Goal: Complete application form: Complete application form

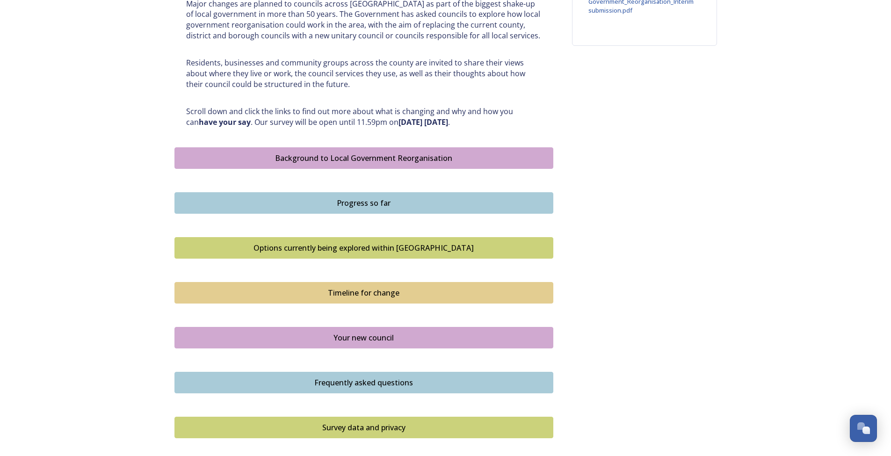
scroll to position [550, 0]
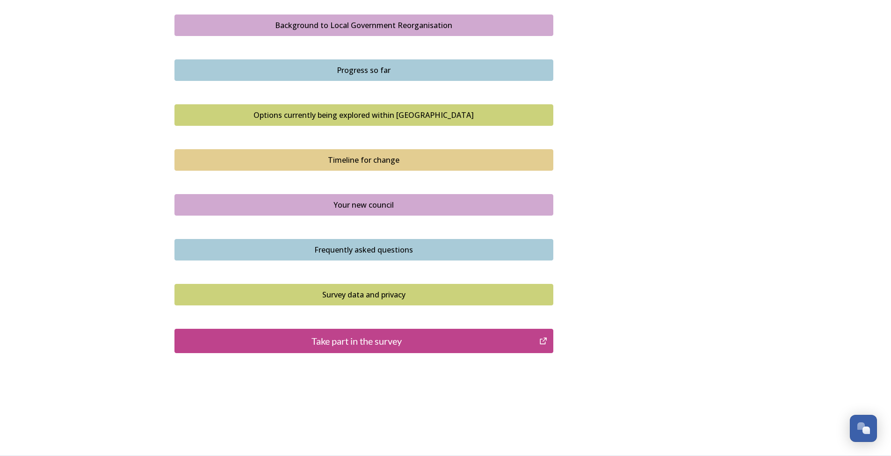
click at [415, 345] on div "Take part in the survey" at bounding box center [357, 341] width 355 height 14
click at [378, 161] on div "Timeline for change" at bounding box center [364, 159] width 368 height 11
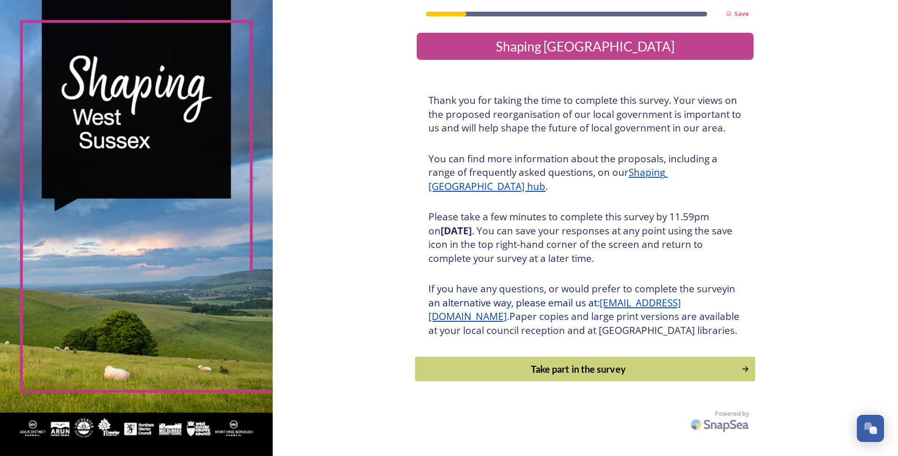
click at [653, 376] on div "Take part in the survey" at bounding box center [578, 369] width 316 height 14
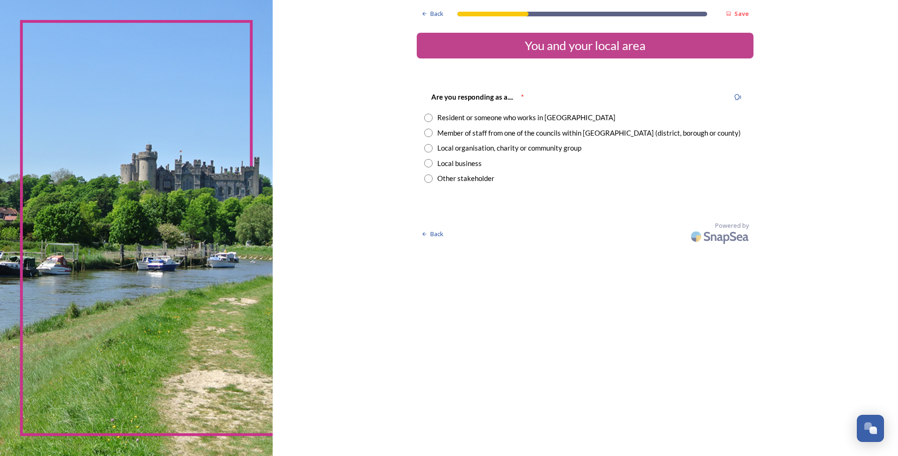
click at [433, 137] on div "Member of staff from one of the councils within West Sussex (district, borough …" at bounding box center [585, 133] width 322 height 11
radio input "true"
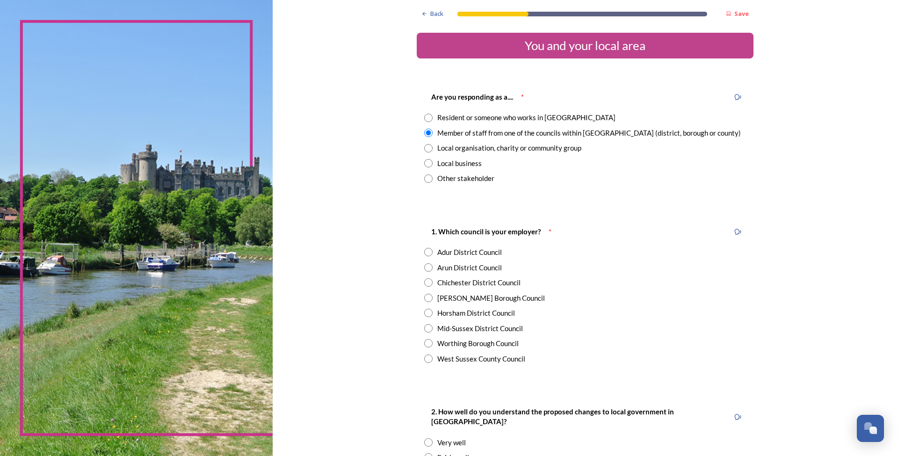
click at [428, 357] on input "radio" at bounding box center [428, 358] width 8 height 8
radio input "true"
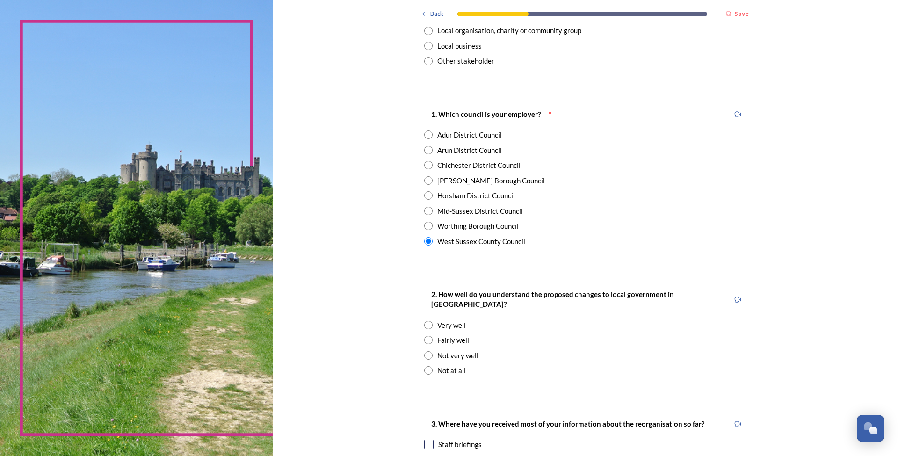
scroll to position [187, 0]
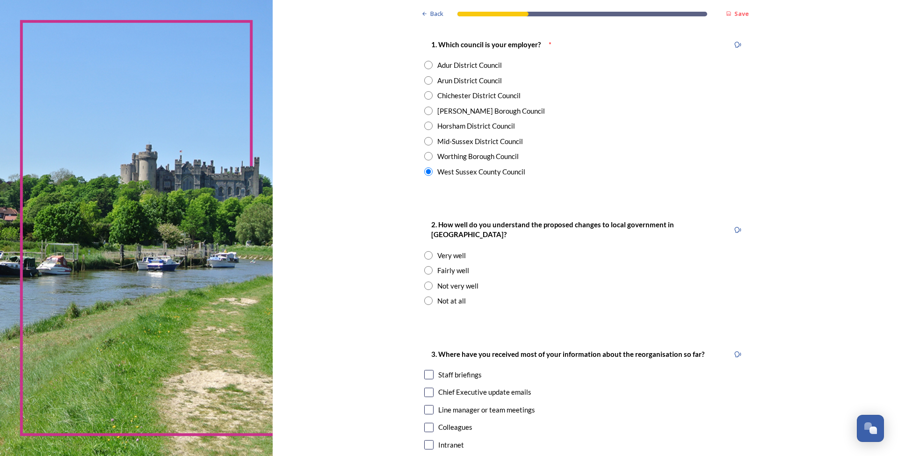
click at [430, 265] on div "Fairly well" at bounding box center [585, 270] width 322 height 11
radio input "true"
click at [427, 281] on input "radio" at bounding box center [428, 285] width 8 height 8
radio input "true"
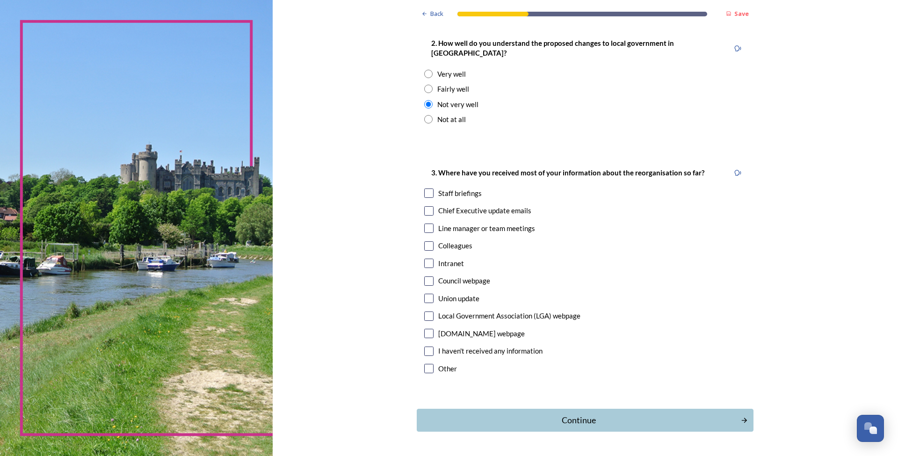
scroll to position [374, 0]
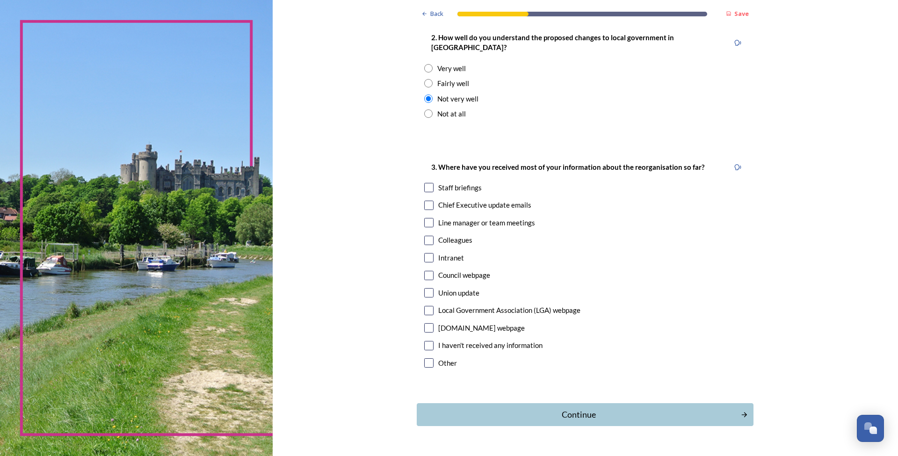
click at [428, 183] on input "checkbox" at bounding box center [428, 187] width 9 height 9
checkbox input "false"
click at [431, 217] on div "Line manager or team meetings" at bounding box center [585, 222] width 322 height 11
checkbox input "true"
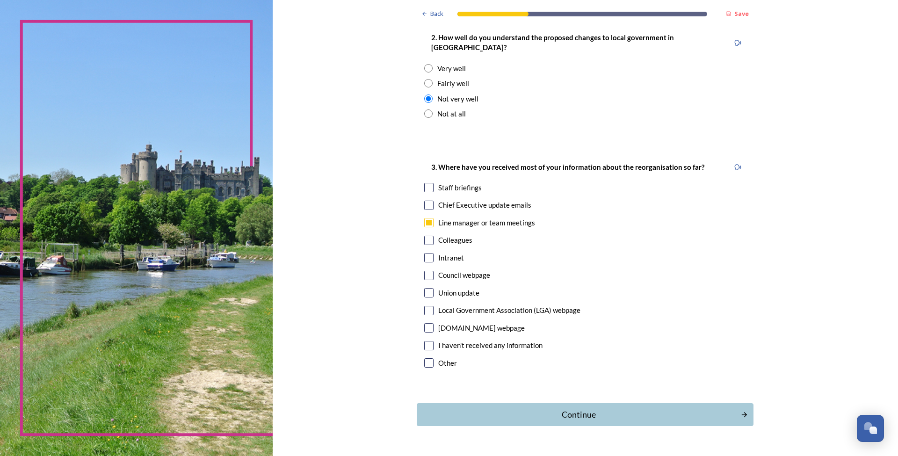
click at [430, 201] on input "checkbox" at bounding box center [428, 205] width 9 height 9
checkbox input "true"
click at [428, 253] on input "checkbox" at bounding box center [428, 257] width 9 height 9
checkbox input "true"
click at [564, 408] on div "Continue" at bounding box center [578, 414] width 317 height 13
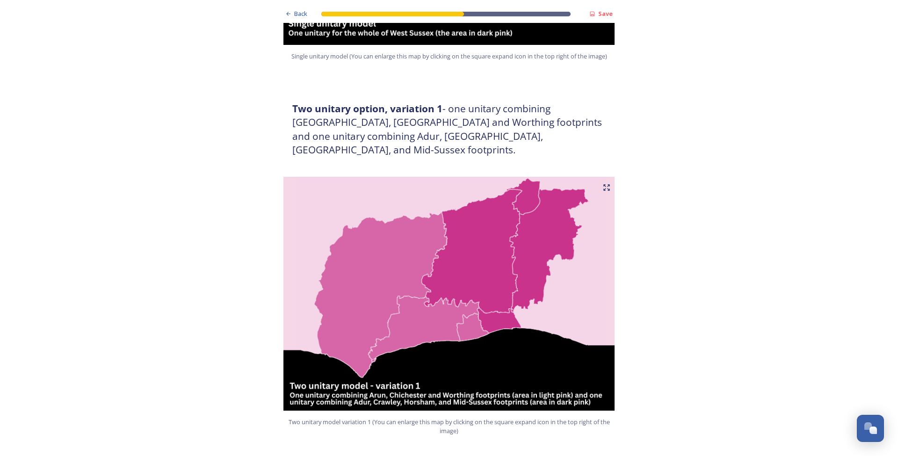
scroll to position [468, 0]
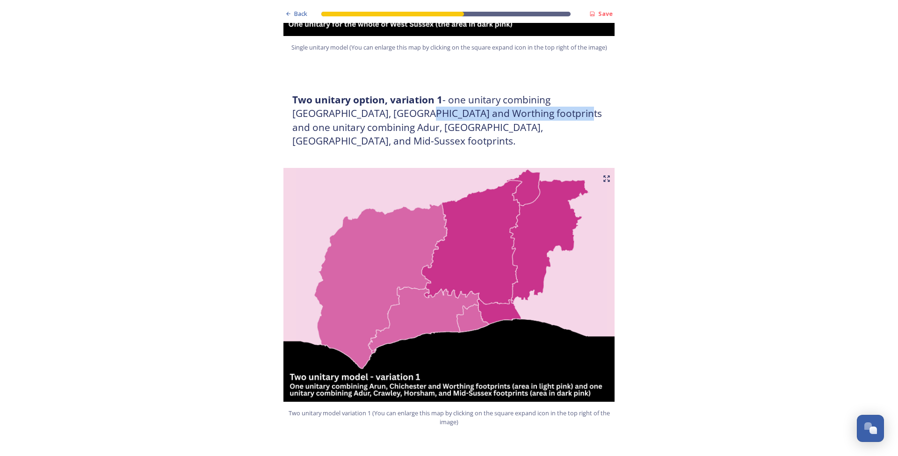
drag, startPoint x: 385, startPoint y: 110, endPoint x: 528, endPoint y: 112, distance: 143.1
click at [528, 112] on h3 "Two unitary option, variation 1 - one unitary combining Arun, Chichester and Wo…" at bounding box center [448, 120] width 313 height 55
drag, startPoint x: 528, startPoint y: 112, endPoint x: 364, endPoint y: 116, distance: 163.7
click at [364, 116] on h3 "Two unitary option, variation 1 - one unitary combining Arun, Chichester and Wo…" at bounding box center [448, 120] width 313 height 55
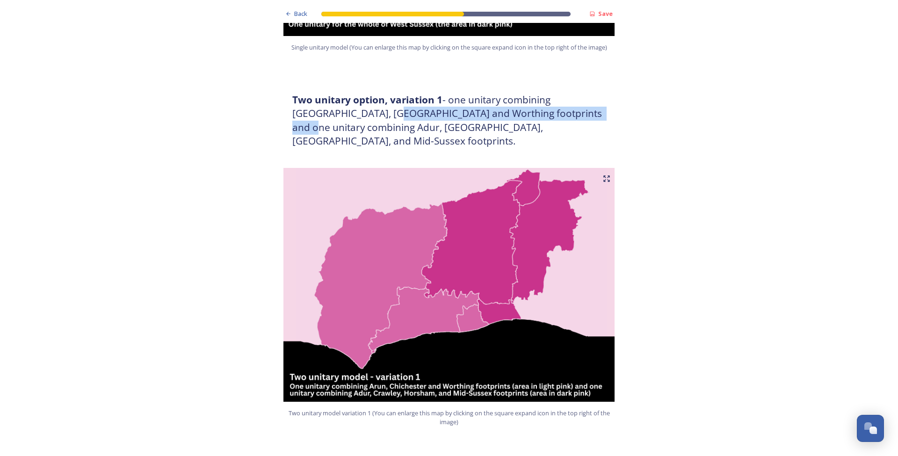
click at [364, 116] on h3 "Two unitary option, variation 1 - one unitary combining Arun, Chichester and Wo…" at bounding box center [448, 120] width 313 height 55
drag, startPoint x: 364, startPoint y: 116, endPoint x: 519, endPoint y: 116, distance: 155.2
click at [519, 116] on h3 "Two unitary option, variation 1 - one unitary combining Arun, Chichester and Wo…" at bounding box center [448, 120] width 313 height 55
drag, startPoint x: 519, startPoint y: 116, endPoint x: 383, endPoint y: 119, distance: 136.5
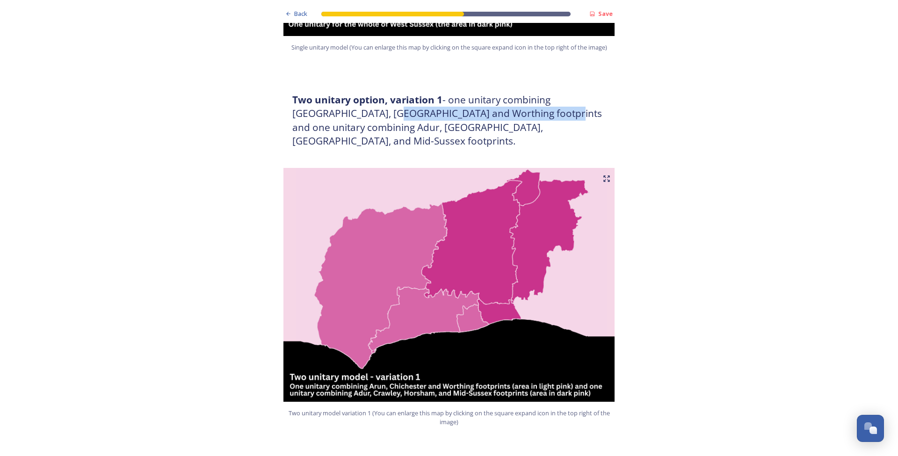
click at [383, 119] on h3 "Two unitary option, variation 1 - one unitary combining Arun, Chichester and Wo…" at bounding box center [448, 120] width 313 height 55
drag, startPoint x: 383, startPoint y: 119, endPoint x: 532, endPoint y: 115, distance: 148.7
click at [532, 115] on h3 "Two unitary option, variation 1 - one unitary combining Arun, Chichester and Wo…" at bounding box center [448, 120] width 313 height 55
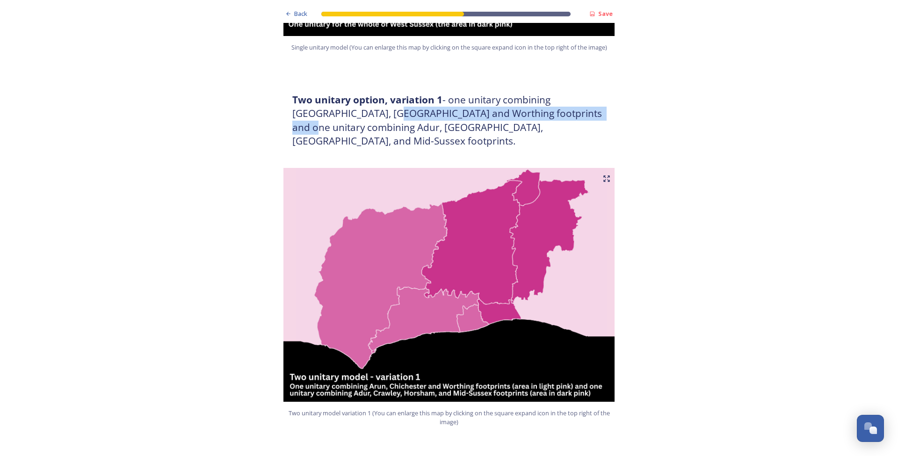
drag, startPoint x: 532, startPoint y: 115, endPoint x: 376, endPoint y: 115, distance: 155.2
click at [376, 115] on h3 "Two unitary option, variation 1 - one unitary combining Arun, Chichester and Wo…" at bounding box center [448, 120] width 313 height 55
drag, startPoint x: 376, startPoint y: 115, endPoint x: 417, endPoint y: 125, distance: 41.5
click at [417, 125] on h3 "Two unitary option, variation 1 - one unitary combining Arun, Chichester and Wo…" at bounding box center [448, 120] width 313 height 55
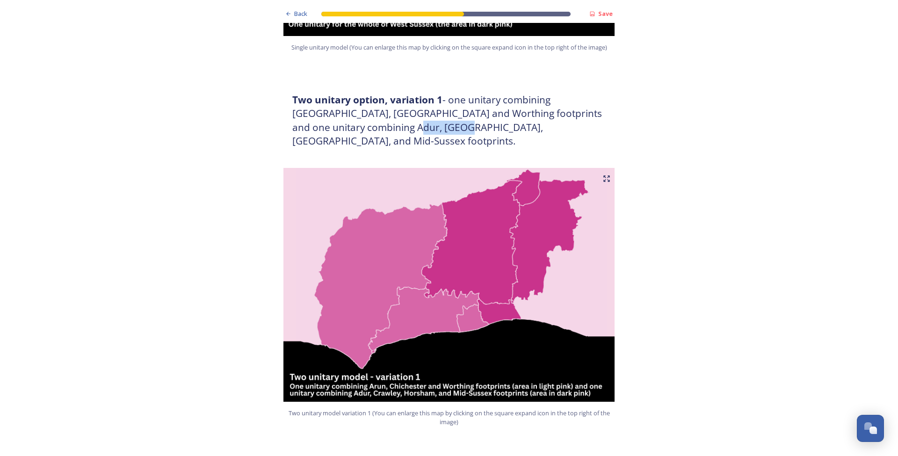
drag, startPoint x: 377, startPoint y: 126, endPoint x: 367, endPoint y: 128, distance: 10.5
click at [367, 128] on h3 "Two unitary option, variation 1 - one unitary combining Arun, Chichester and Wo…" at bounding box center [448, 120] width 313 height 55
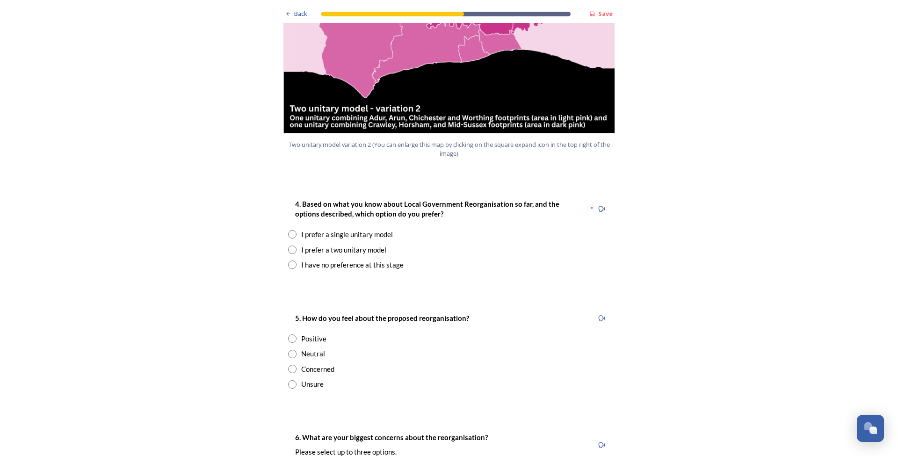
scroll to position [1122, 0]
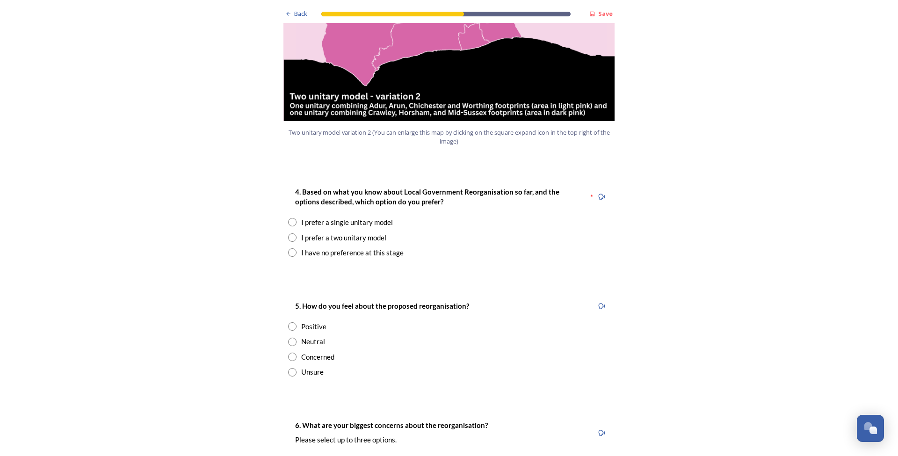
click at [291, 218] on input "radio" at bounding box center [292, 222] width 8 height 8
radio input "true"
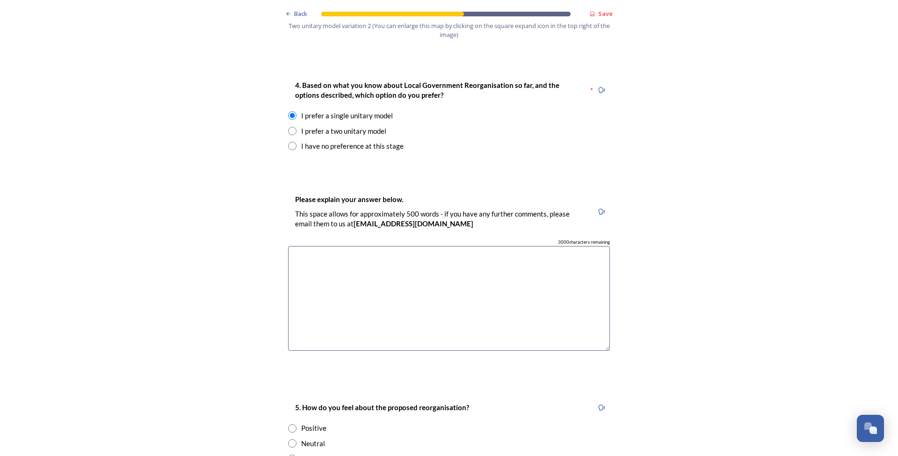
scroll to position [1356, 0]
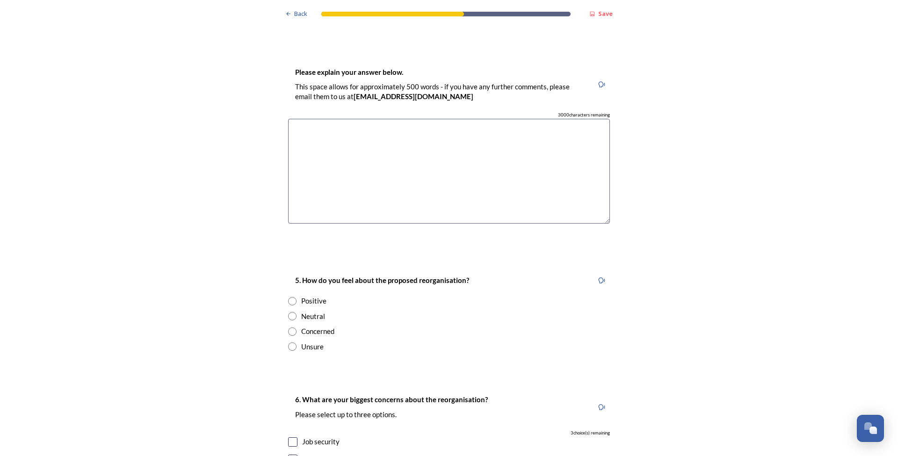
click at [311, 311] on div "Neutral" at bounding box center [313, 316] width 24 height 11
radio input "true"
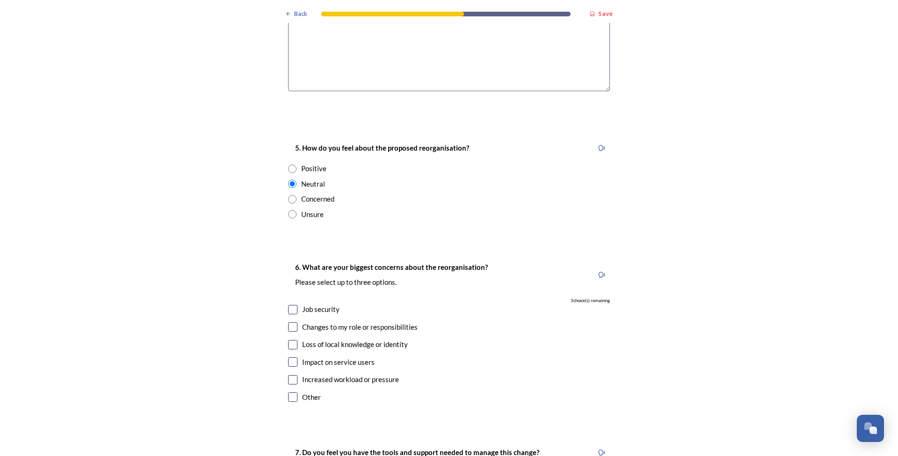
scroll to position [1496, 0]
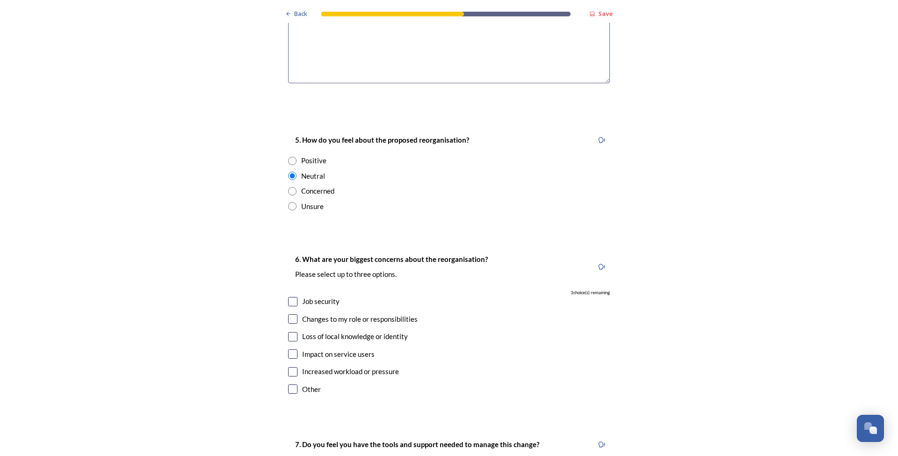
click at [288, 297] on input "checkbox" at bounding box center [292, 301] width 9 height 9
checkbox input "true"
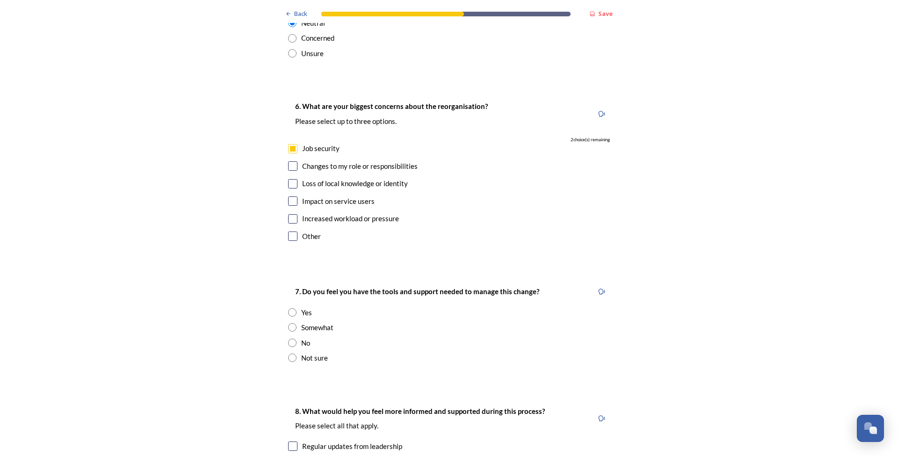
scroll to position [1683, 0]
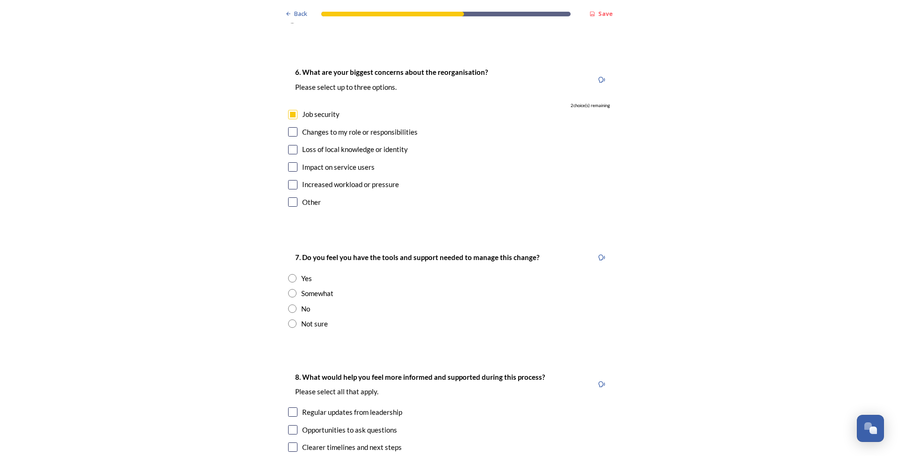
click at [288, 289] on input "radio" at bounding box center [292, 293] width 8 height 8
radio input "true"
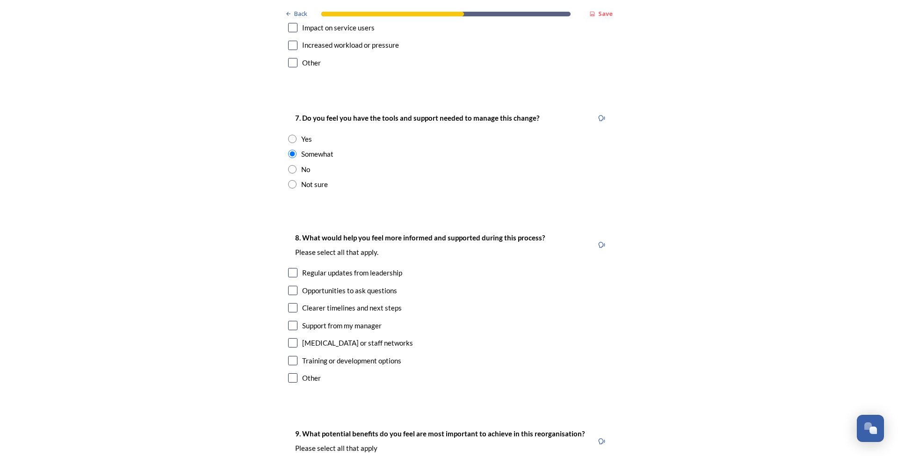
scroll to position [1823, 0]
click at [288, 302] on input "checkbox" at bounding box center [292, 306] width 9 height 9
checkbox input "true"
click at [288, 372] on input "checkbox" at bounding box center [292, 376] width 9 height 9
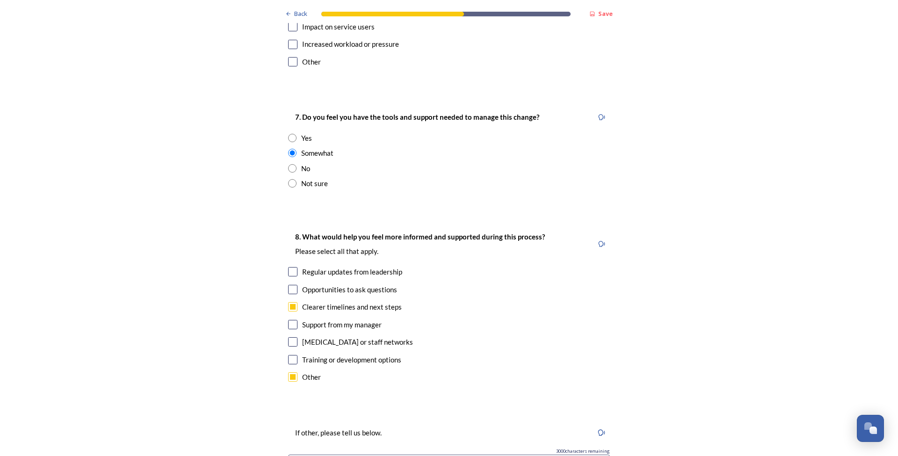
click at [288, 372] on input "checkbox" at bounding box center [292, 376] width 9 height 9
checkbox input "false"
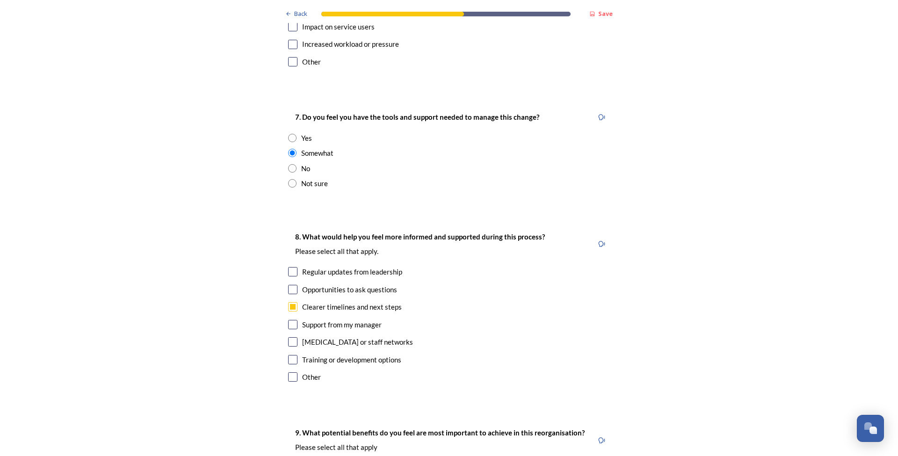
click at [288, 267] on input "checkbox" at bounding box center [292, 271] width 9 height 9
checkbox input "true"
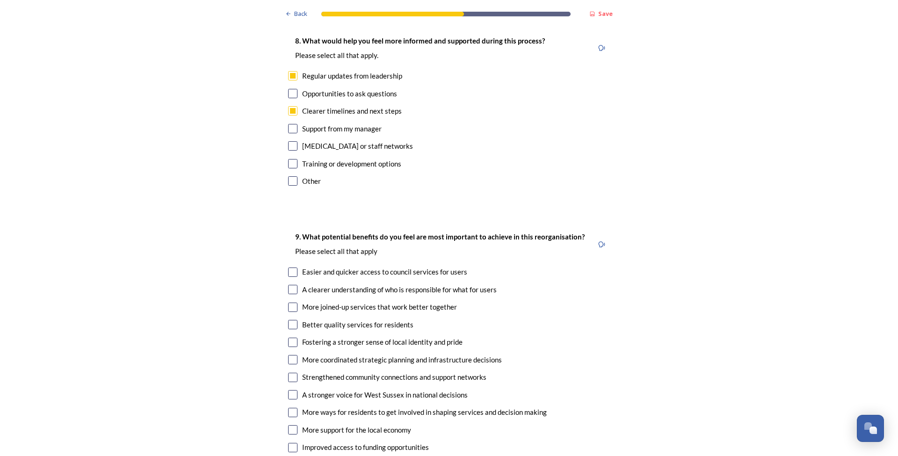
scroll to position [2057, 0]
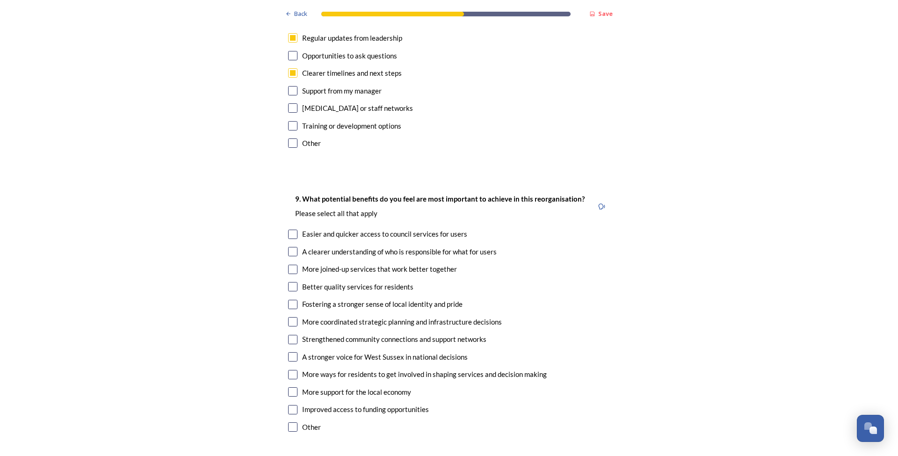
click at [293, 247] on input "checkbox" at bounding box center [292, 251] width 9 height 9
checkbox input "true"
click at [290, 265] on input "checkbox" at bounding box center [292, 269] width 9 height 9
checkbox input "true"
click at [289, 317] on input "checkbox" at bounding box center [292, 321] width 9 height 9
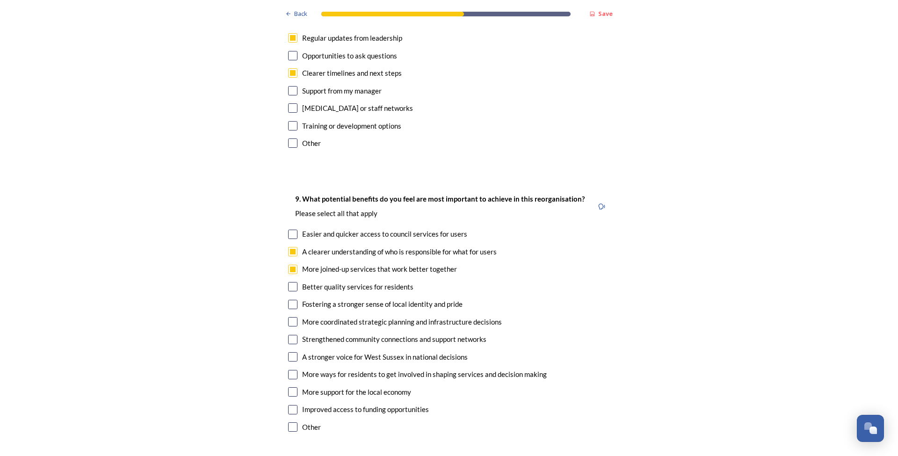
checkbox input "true"
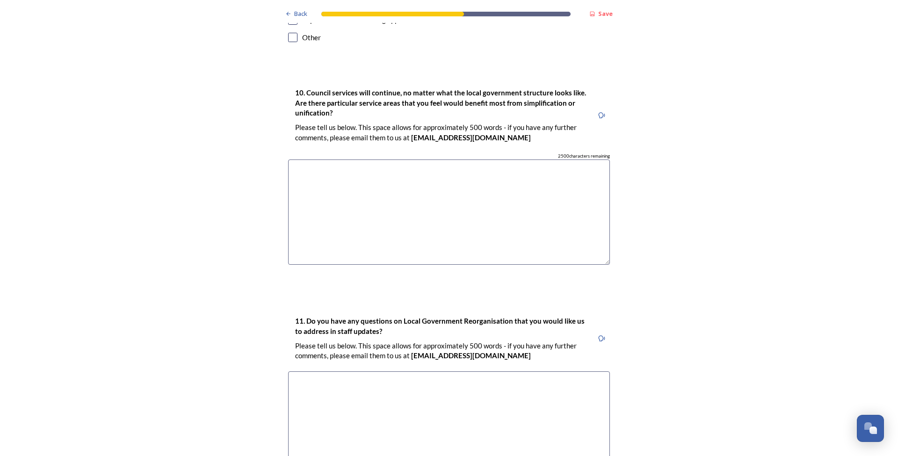
scroll to position [2558, 0]
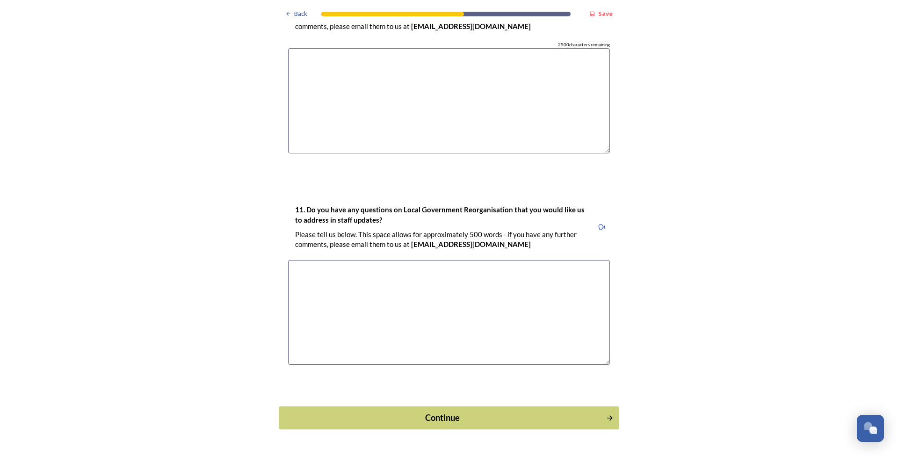
click at [436, 411] on div "Continue" at bounding box center [442, 417] width 317 height 13
